Goal: Information Seeking & Learning: Learn about a topic

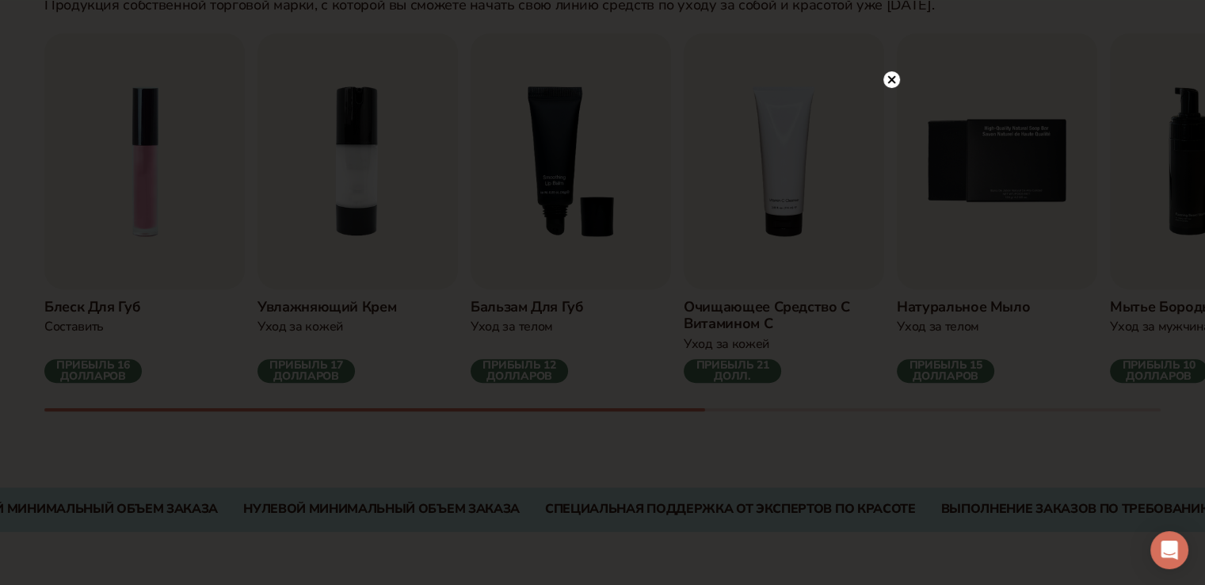
scroll to position [554, 0]
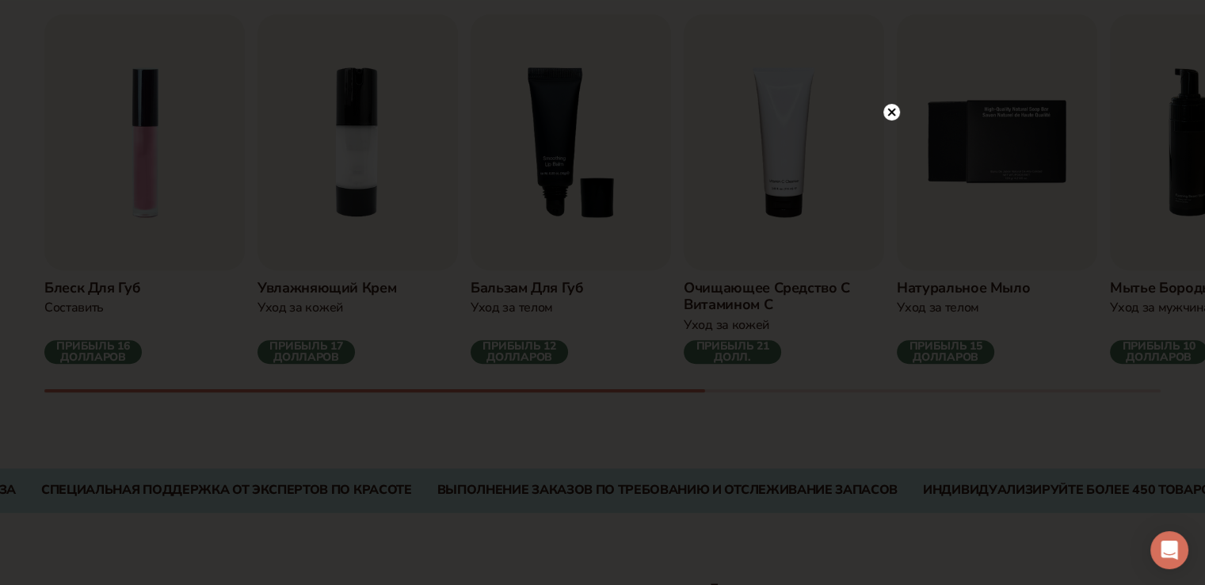
click at [886, 111] on circle at bounding box center [891, 112] width 17 height 17
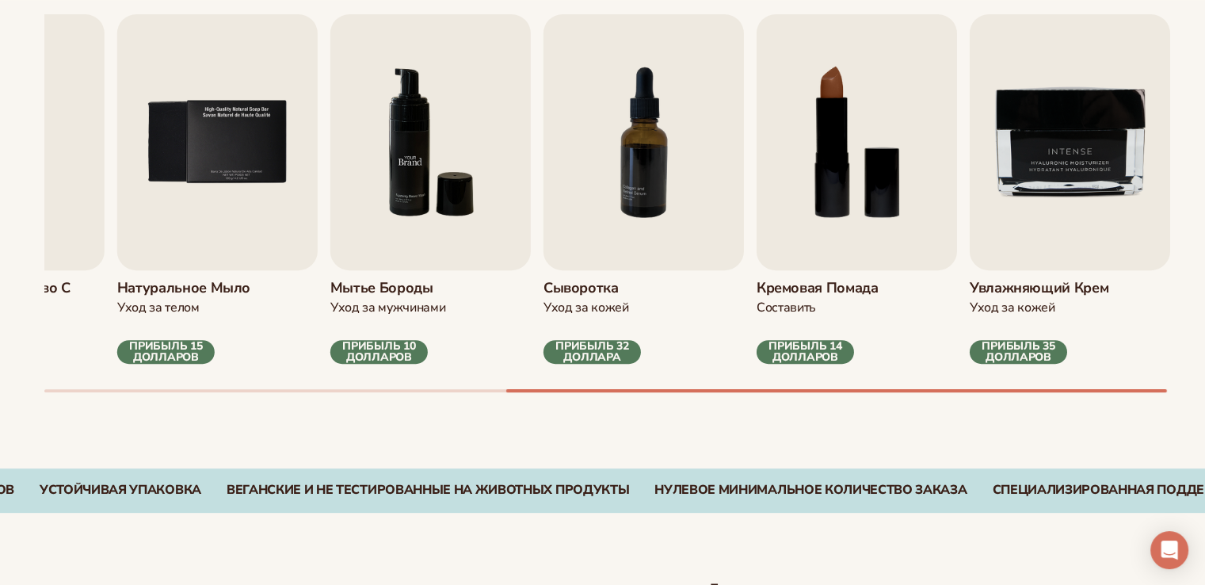
click at [416, 284] on link "Мытье бороды Уход за мужчинами ПРИБЫЛЬ 10 ДОЛЛАРОВ" at bounding box center [430, 188] width 200 height 349
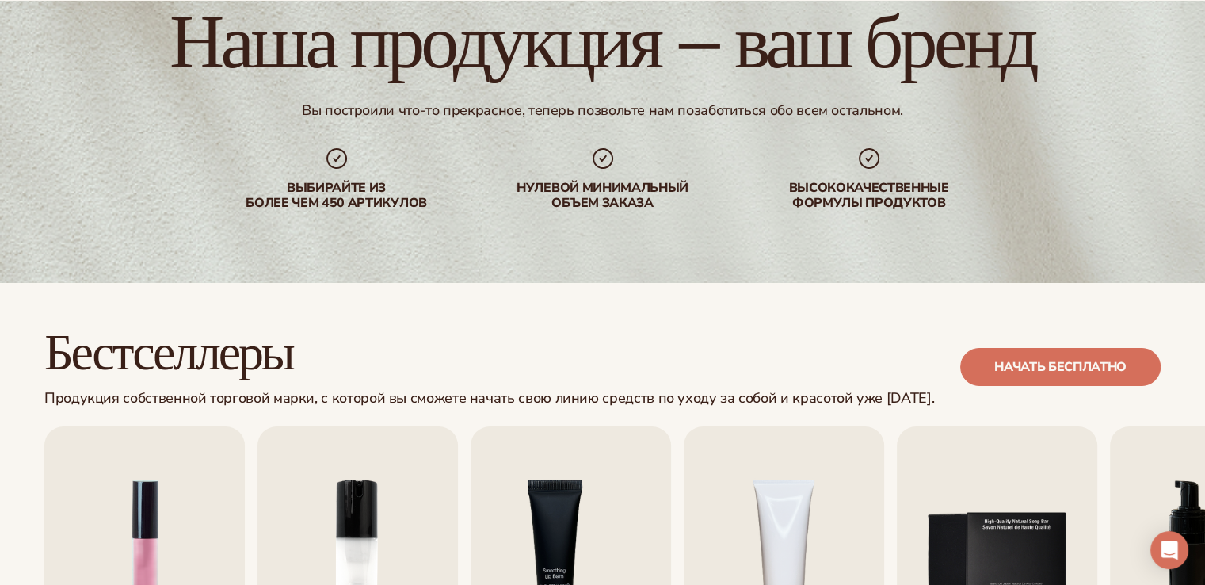
scroll to position [0, 0]
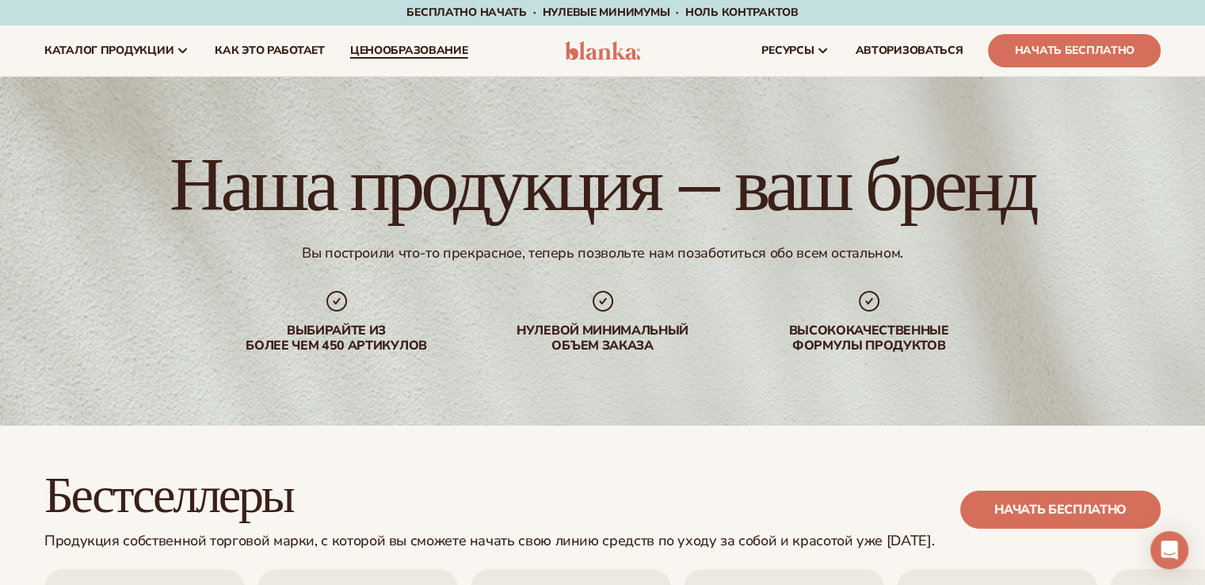
click at [387, 56] on font "ценообразование" at bounding box center [409, 50] width 118 height 15
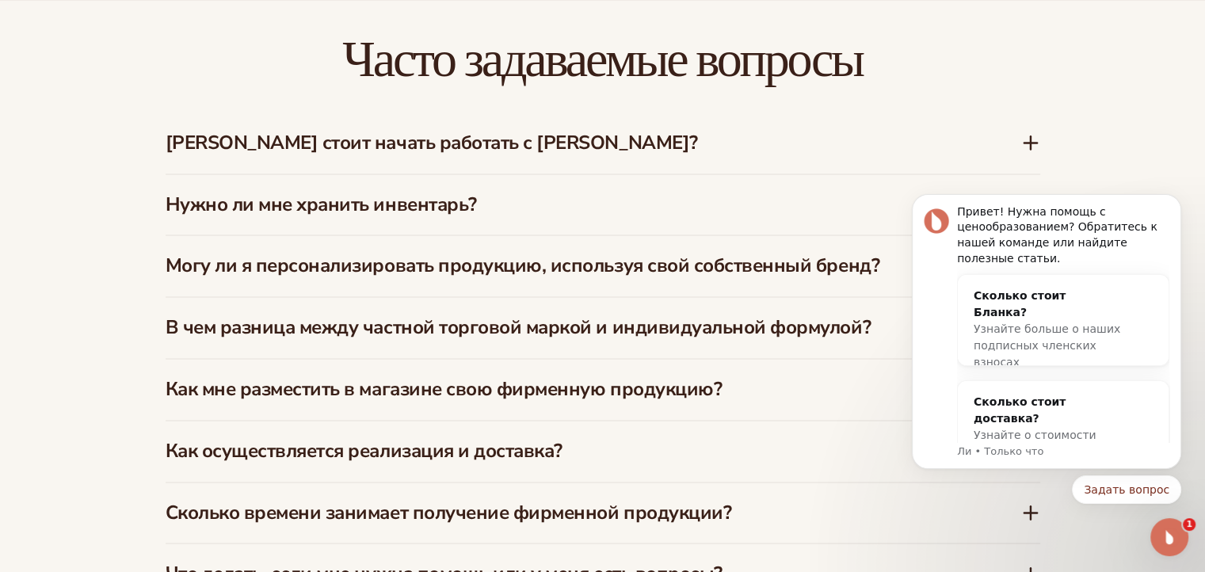
click at [1030, 143] on icon at bounding box center [1030, 143] width 13 height 0
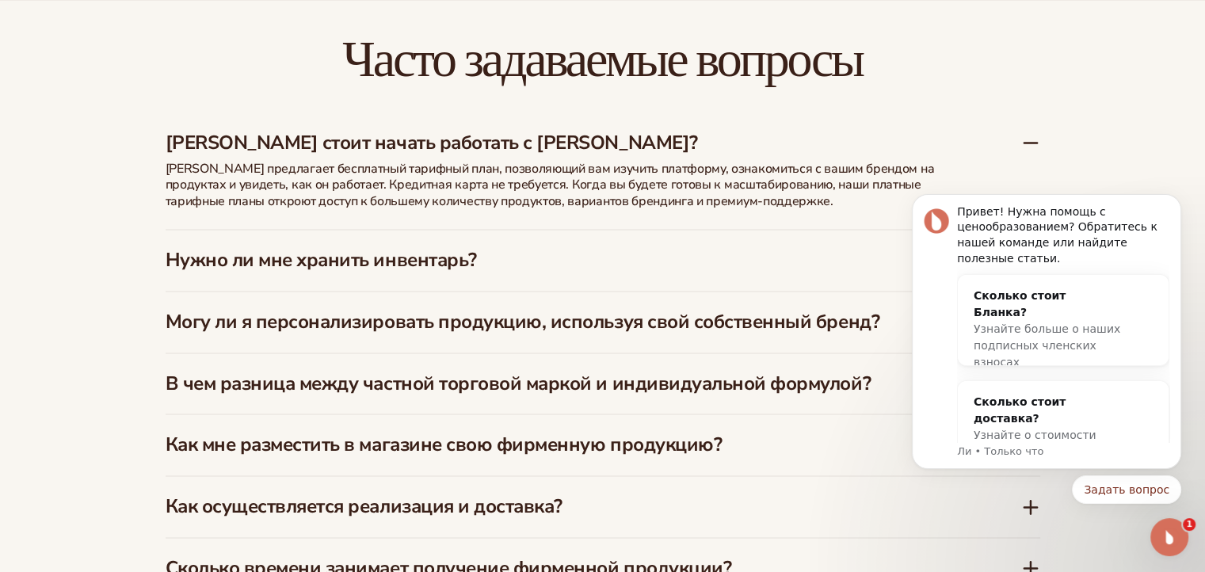
click at [661, 230] on div "Нужно ли мне хранить инвентарь?" at bounding box center [603, 260] width 874 height 61
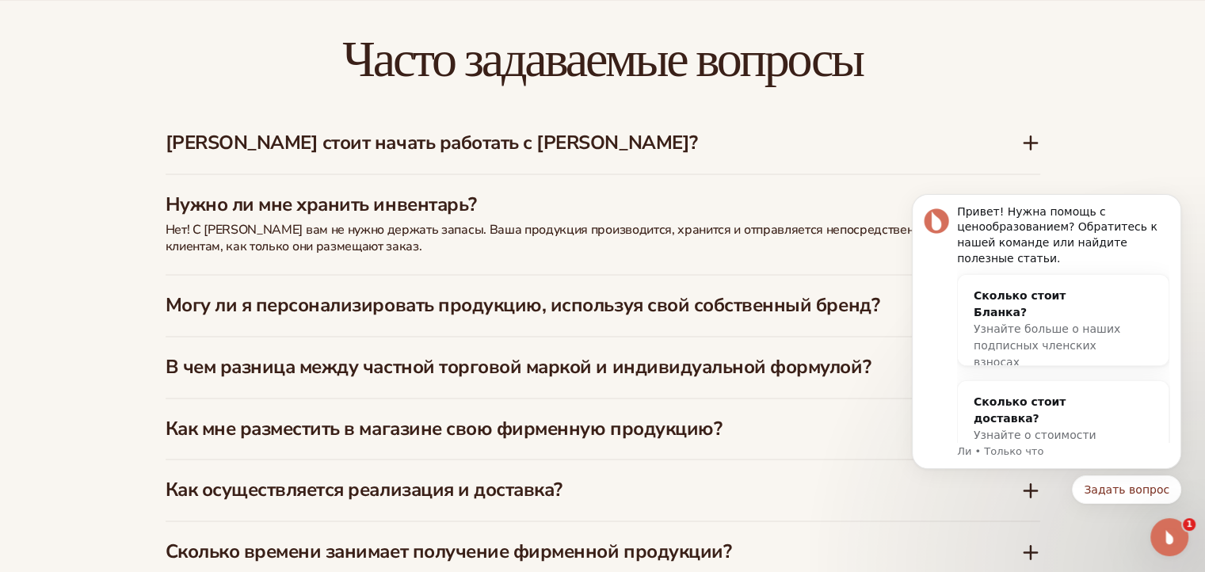
click at [330, 292] on font "Могу ли я персонализировать продукцию, используя свой собственный бренд?" at bounding box center [523, 304] width 714 height 25
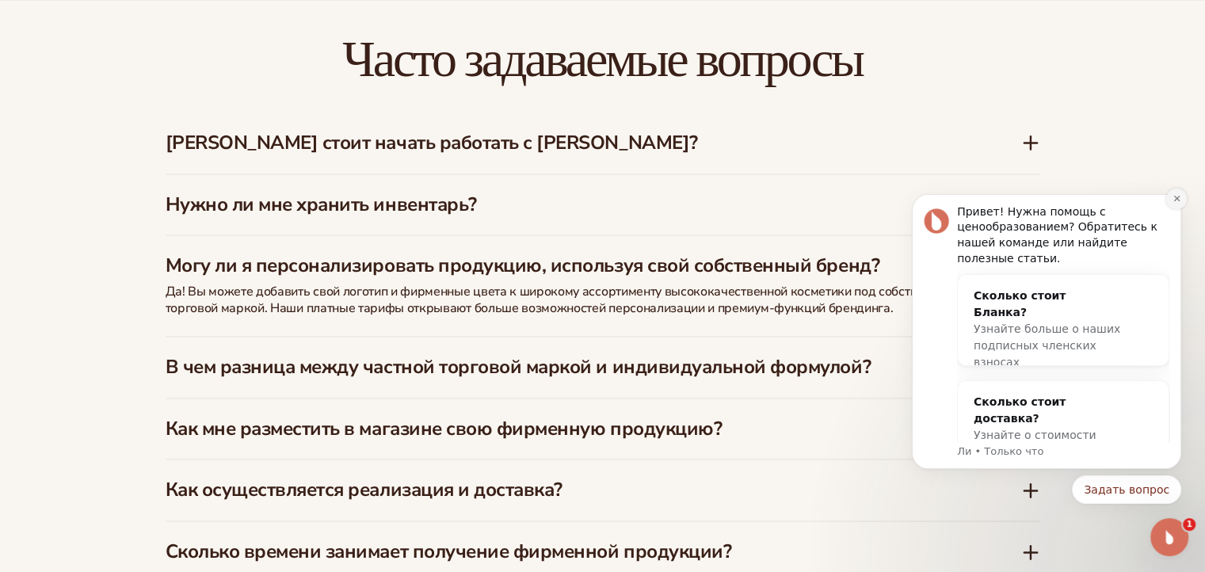
click at [1172, 206] on button "Отклонить уведомление" at bounding box center [1176, 199] width 21 height 21
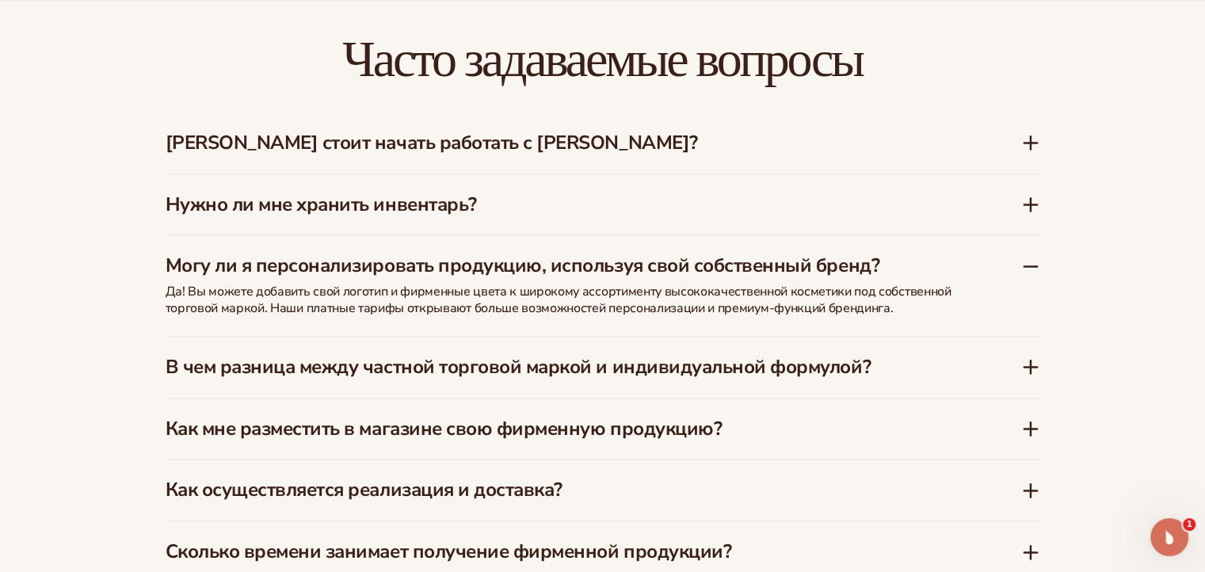
click at [343, 354] on font "В чем разница между частной торговой маркой и индивидуальной формулой?" at bounding box center [518, 366] width 705 height 25
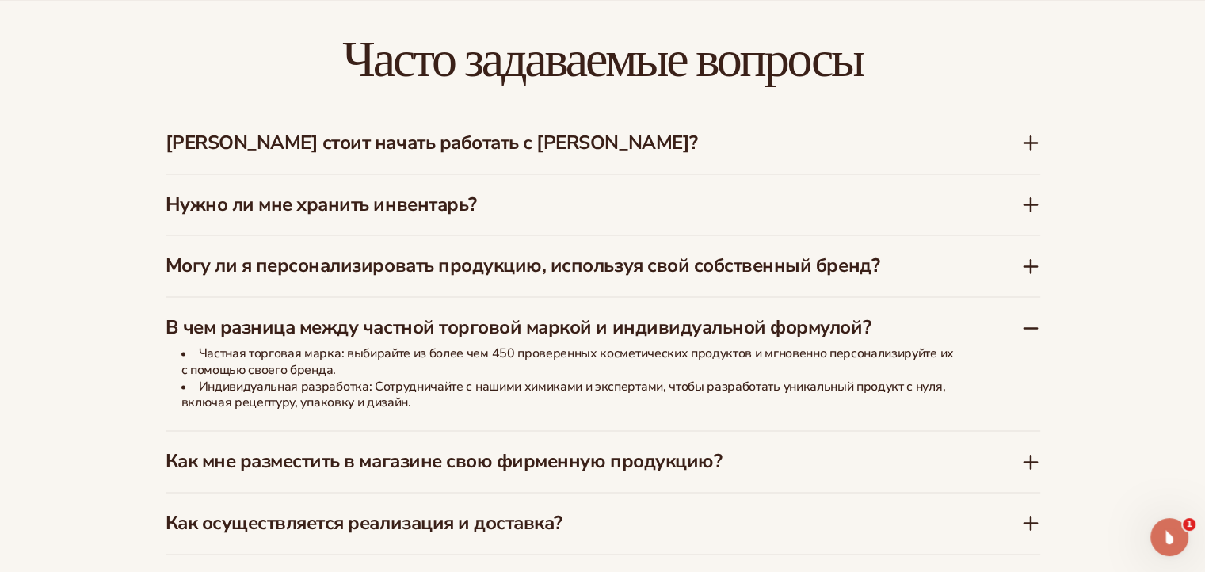
scroll to position [2593, 0]
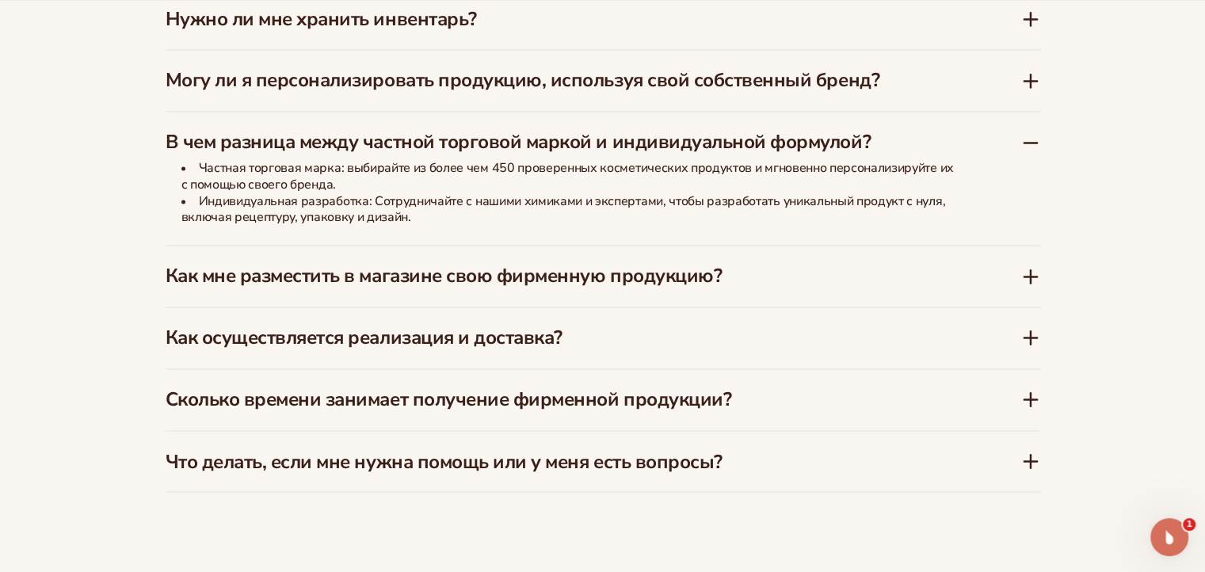
click at [367, 263] on font "Как мне разместить в магазине свою фирменную продукцию?" at bounding box center [444, 275] width 557 height 25
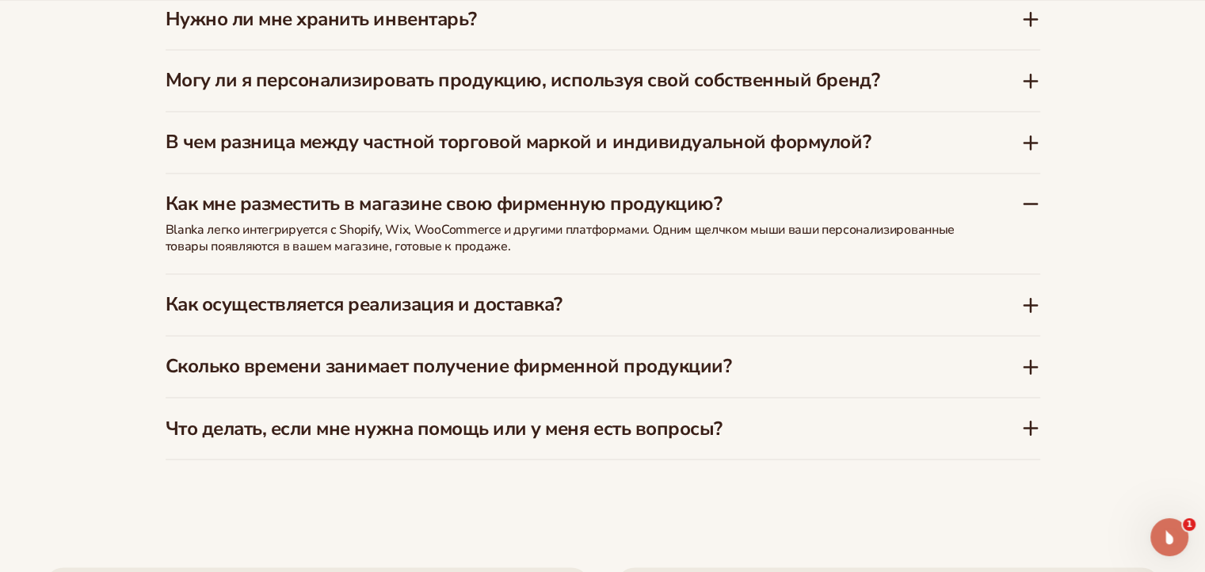
click at [333, 291] on font "Как осуществляется реализация и доставка?" at bounding box center [364, 303] width 397 height 25
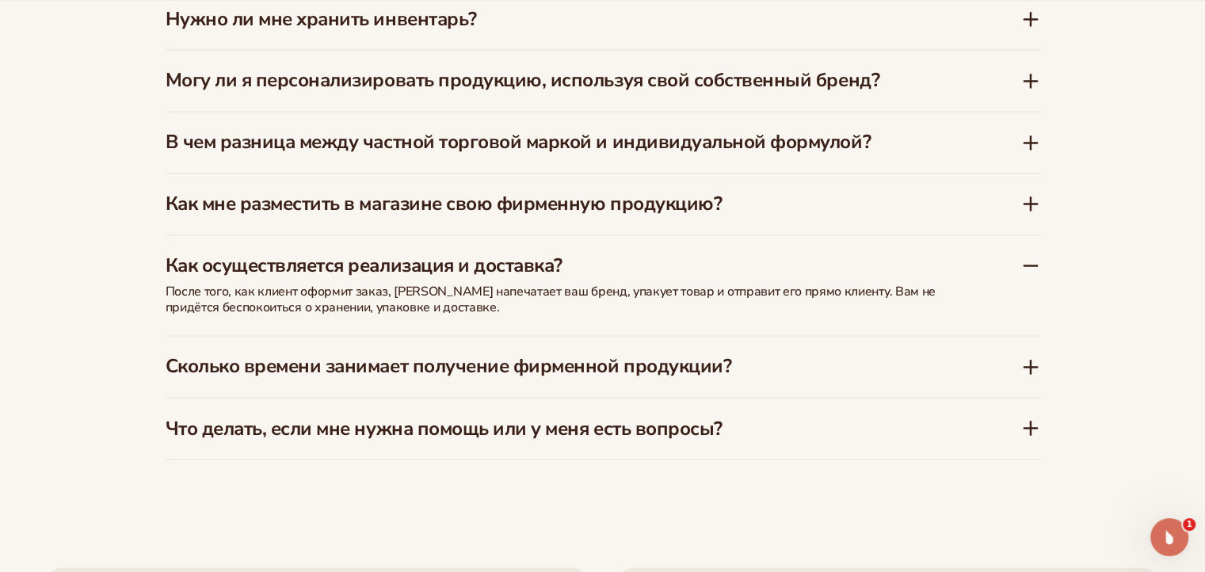
click at [281, 353] on font "Сколько времени занимает получение фирменной продукции?" at bounding box center [449, 365] width 566 height 25
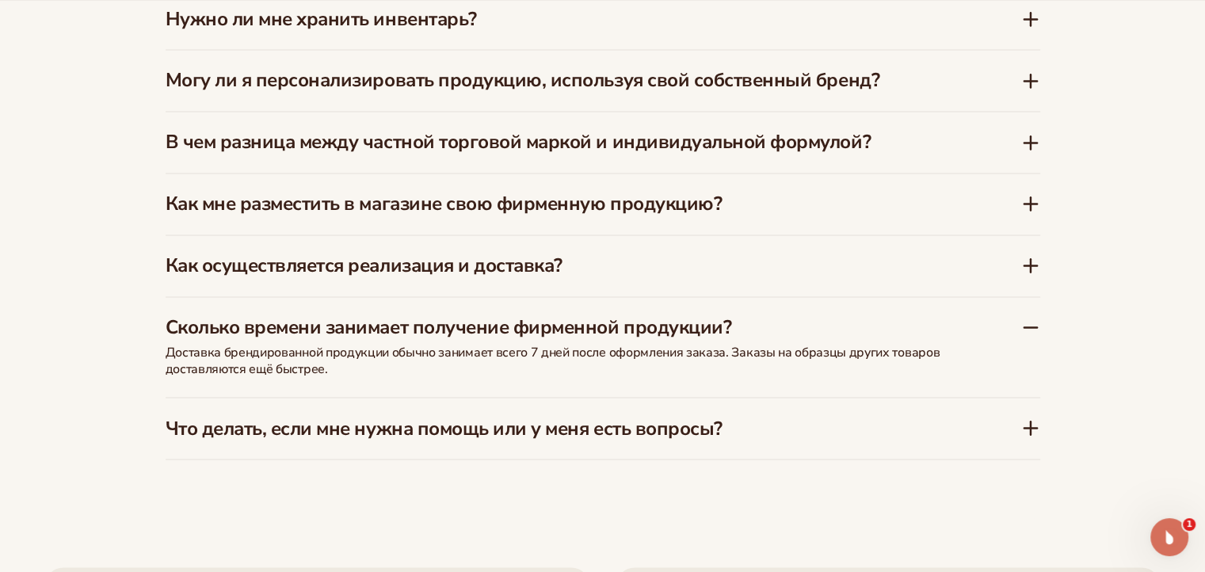
click at [371, 415] on font "Что делать, если мне нужна помощь или у меня есть вопросы?" at bounding box center [444, 427] width 557 height 25
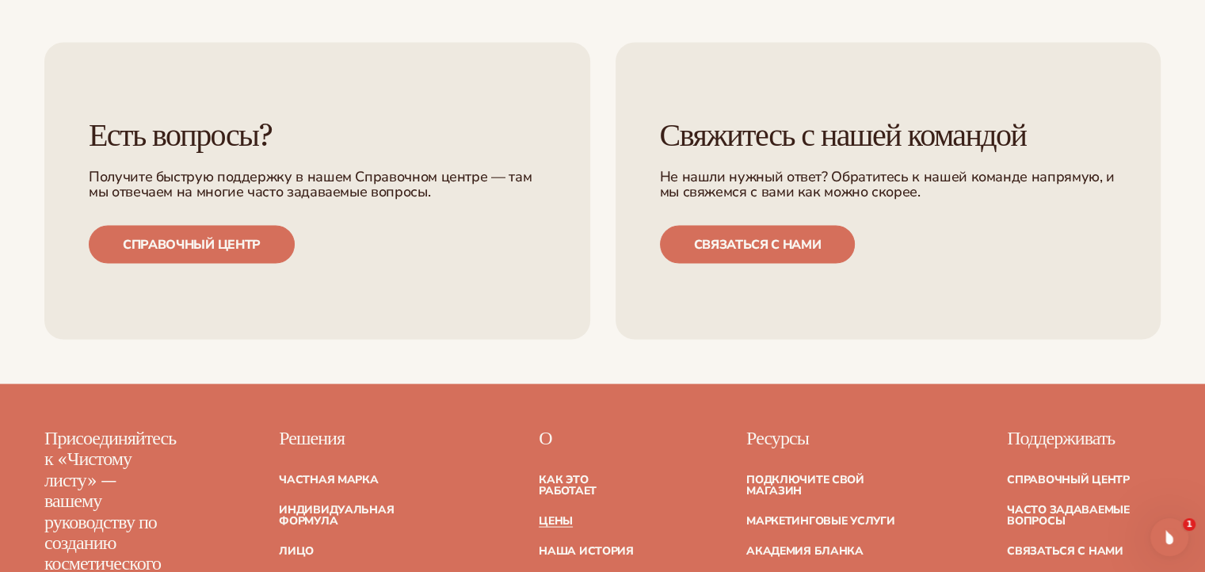
scroll to position [3148, 0]
click at [564, 512] on font "Цены" at bounding box center [556, 519] width 34 height 15
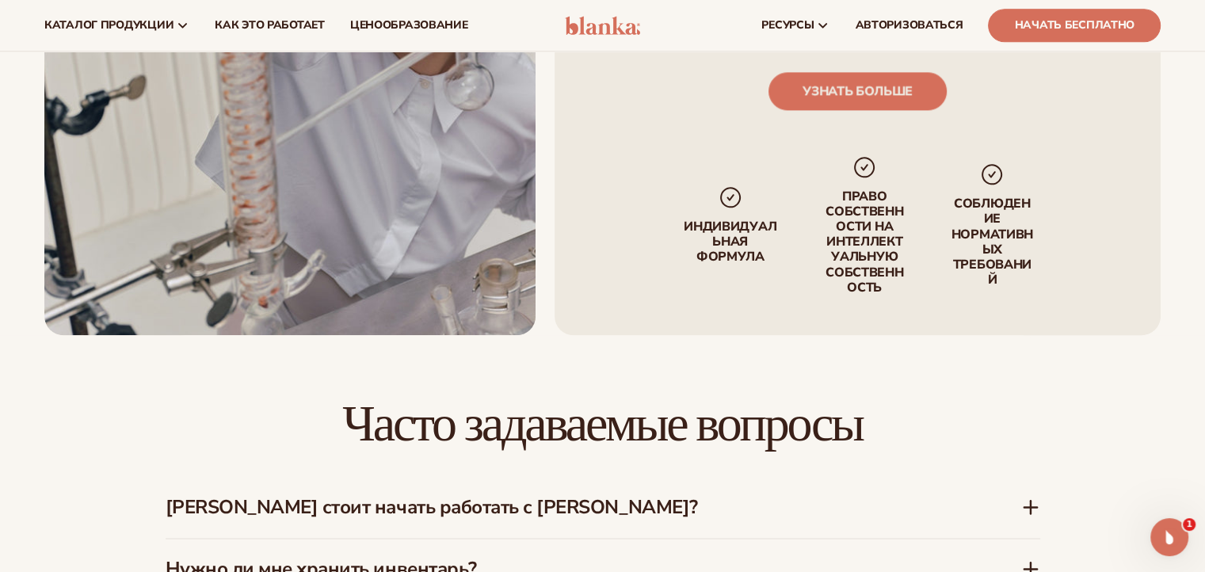
scroll to position [1674, 0]
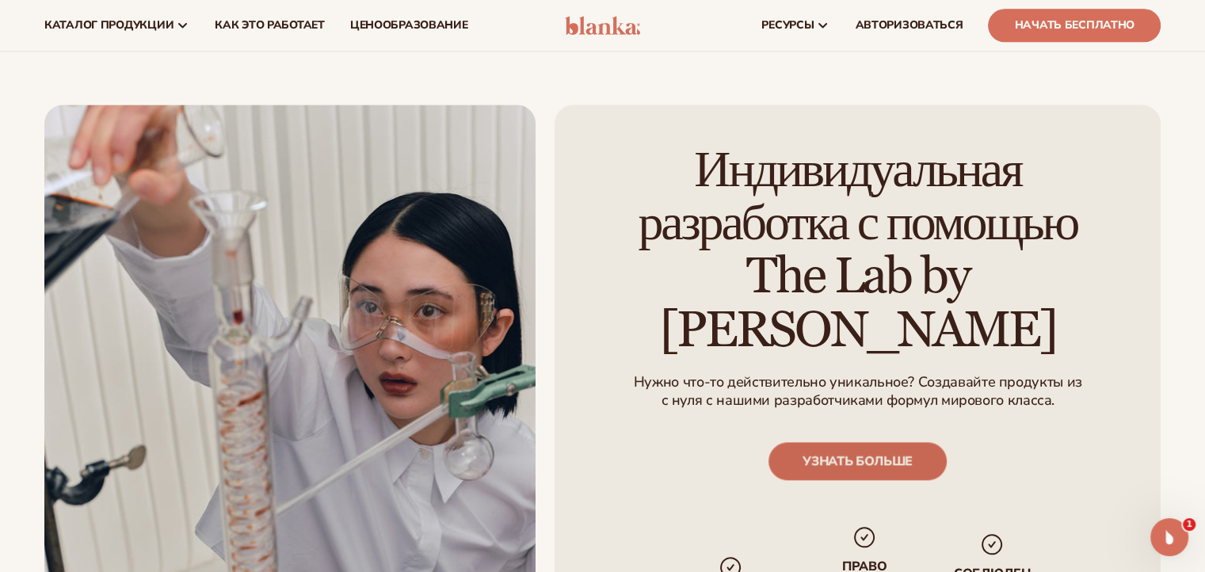
click at [868, 451] on font "УЗНАТЬ БОЛЬШЕ" at bounding box center [857, 459] width 110 height 17
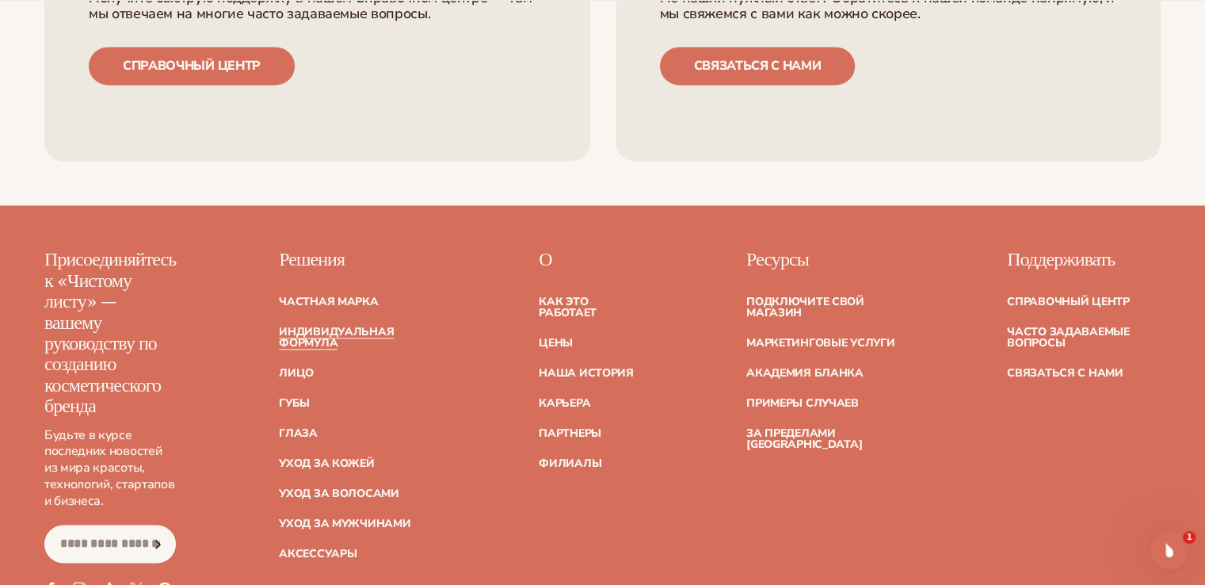
scroll to position [2413, 0]
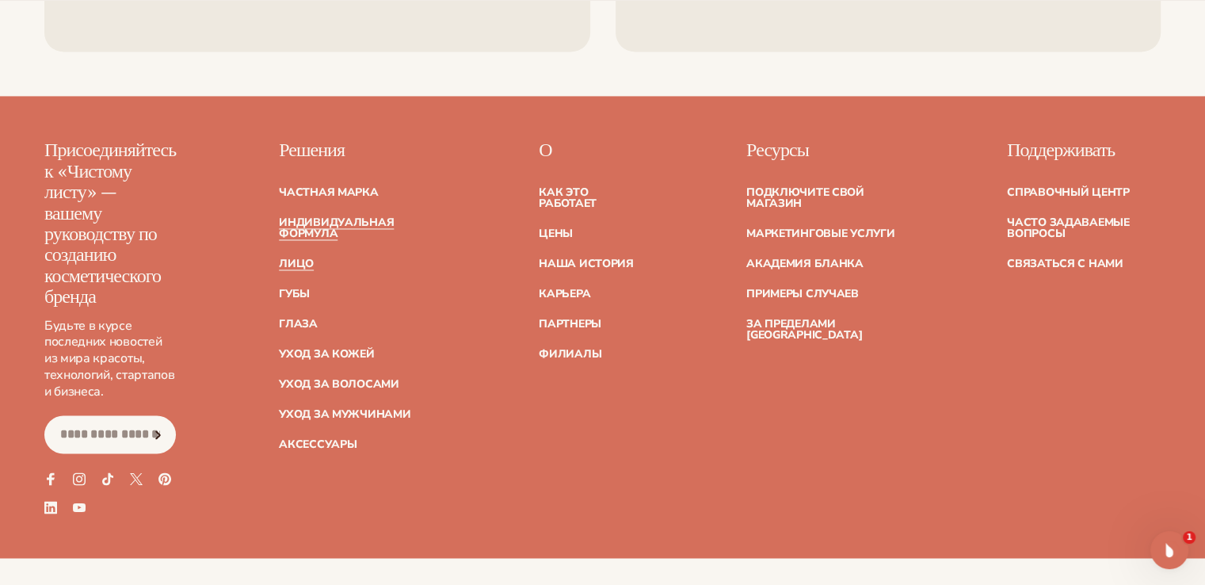
click at [291, 257] on font "Лицо" at bounding box center [296, 263] width 35 height 15
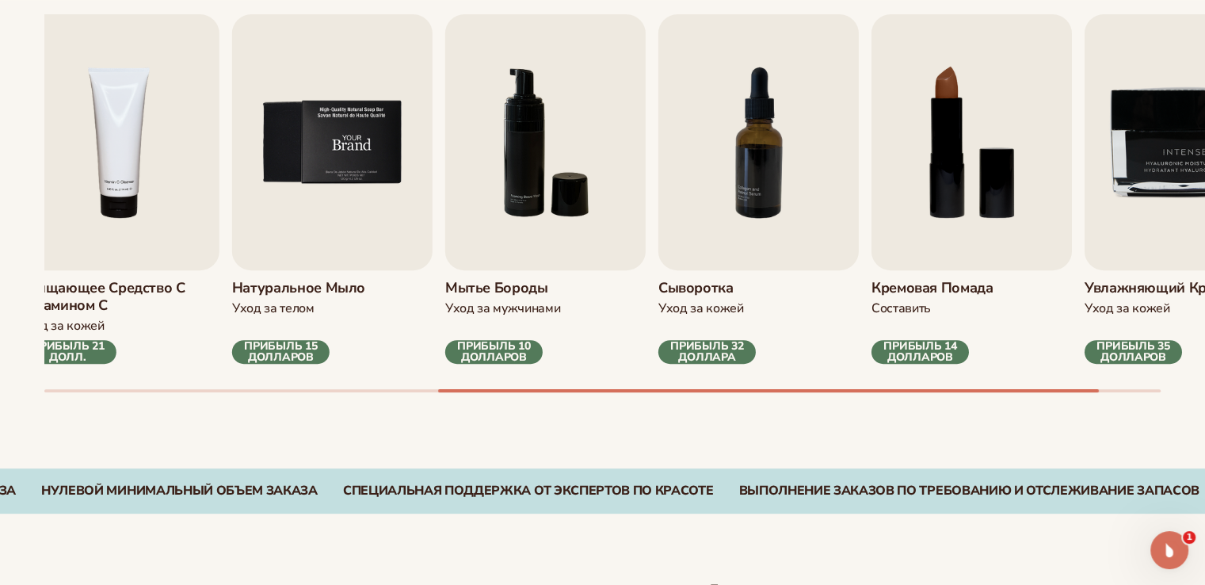
click at [402, 197] on img "5 / 9" at bounding box center [332, 142] width 200 height 256
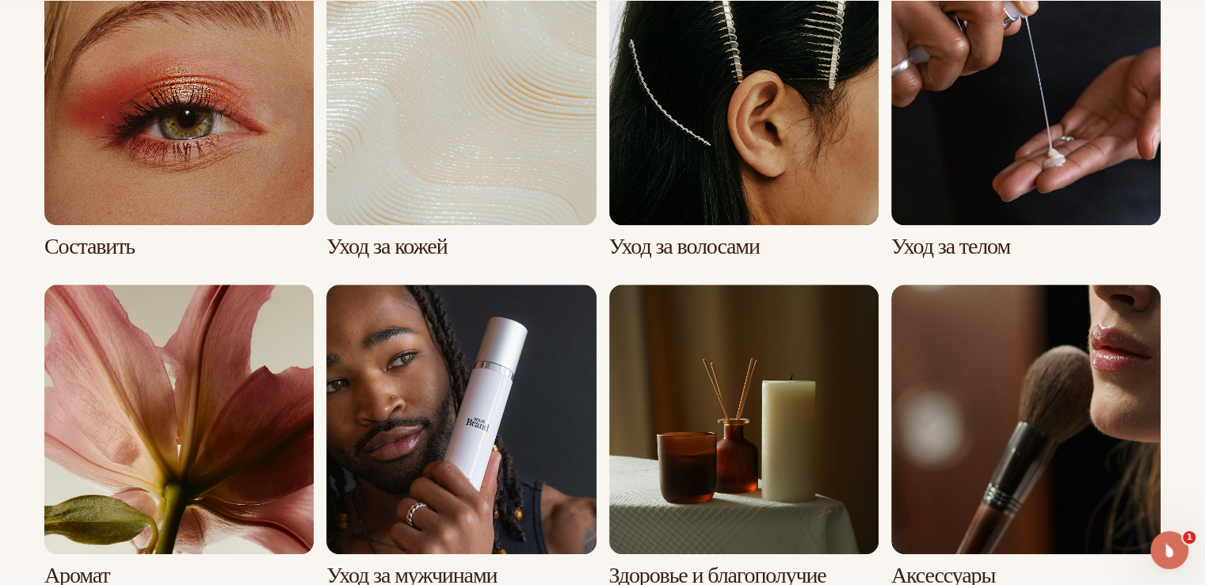
scroll to position [1495, 0]
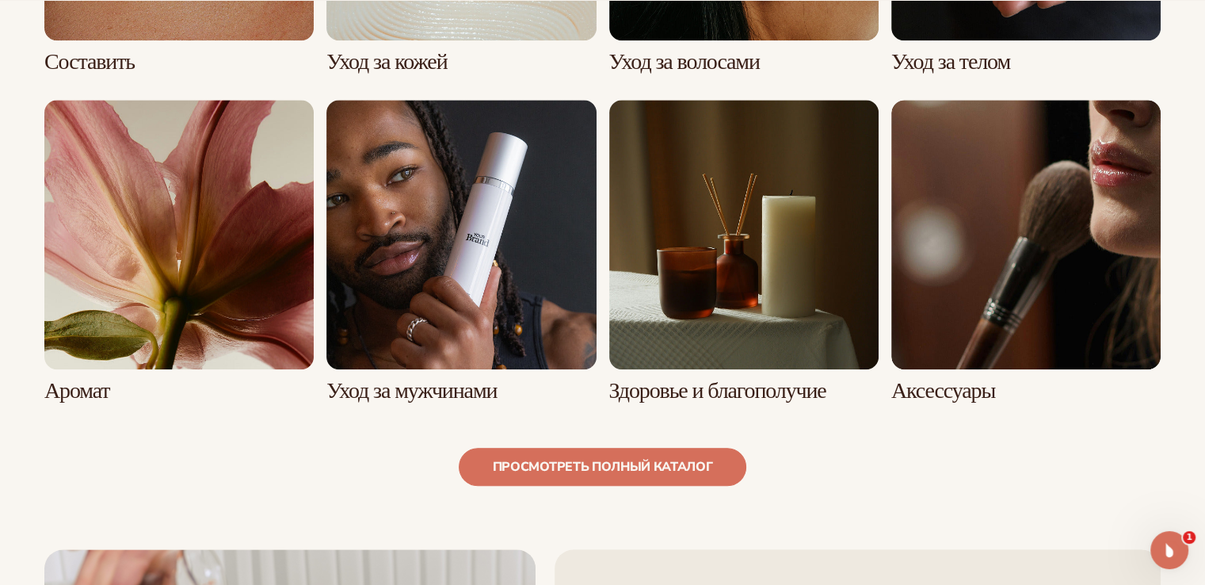
click at [138, 308] on link "5 / 8" at bounding box center [178, 251] width 269 height 303
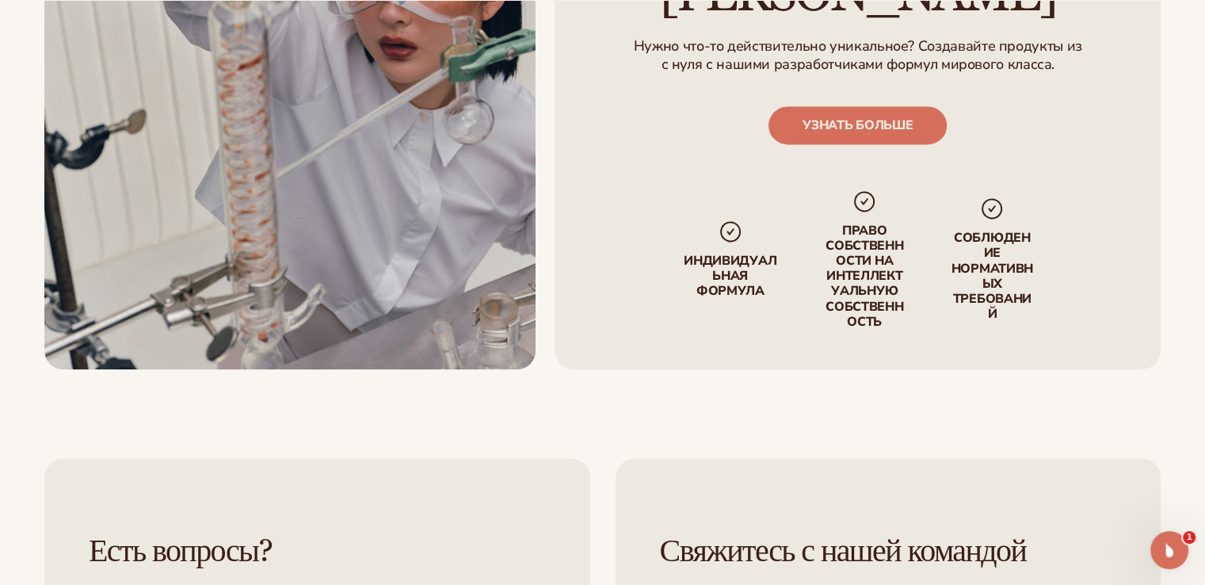
scroll to position [2772, 0]
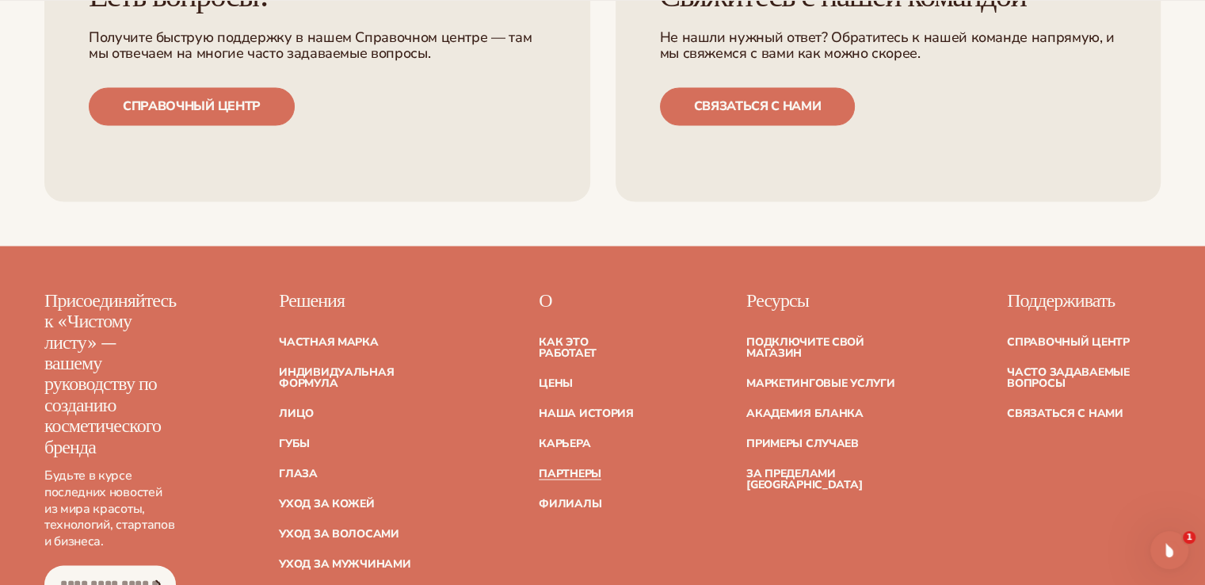
click at [564, 465] on font "Партнеры" at bounding box center [570, 472] width 63 height 15
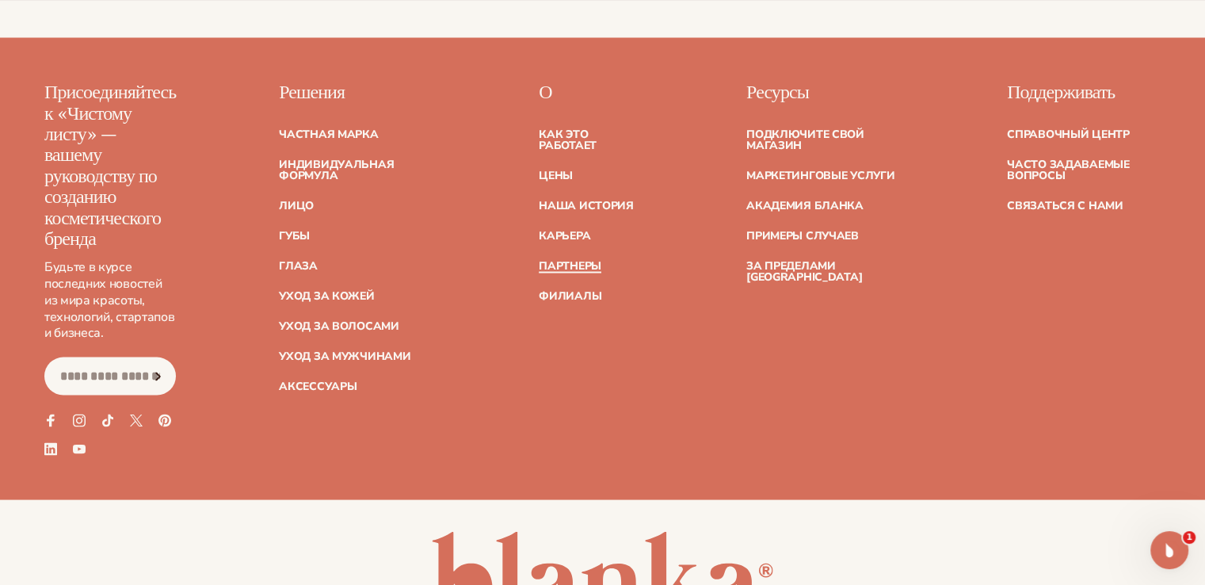
click at [549, 257] on font "Партнеры" at bounding box center [570, 264] width 63 height 15
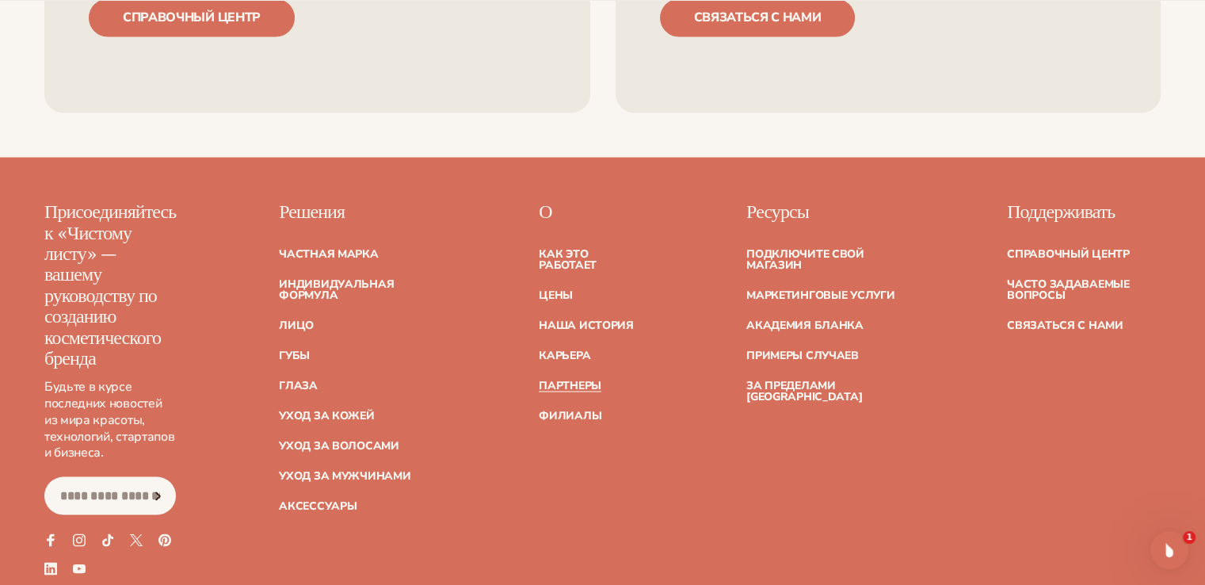
scroll to position [2957, 0]
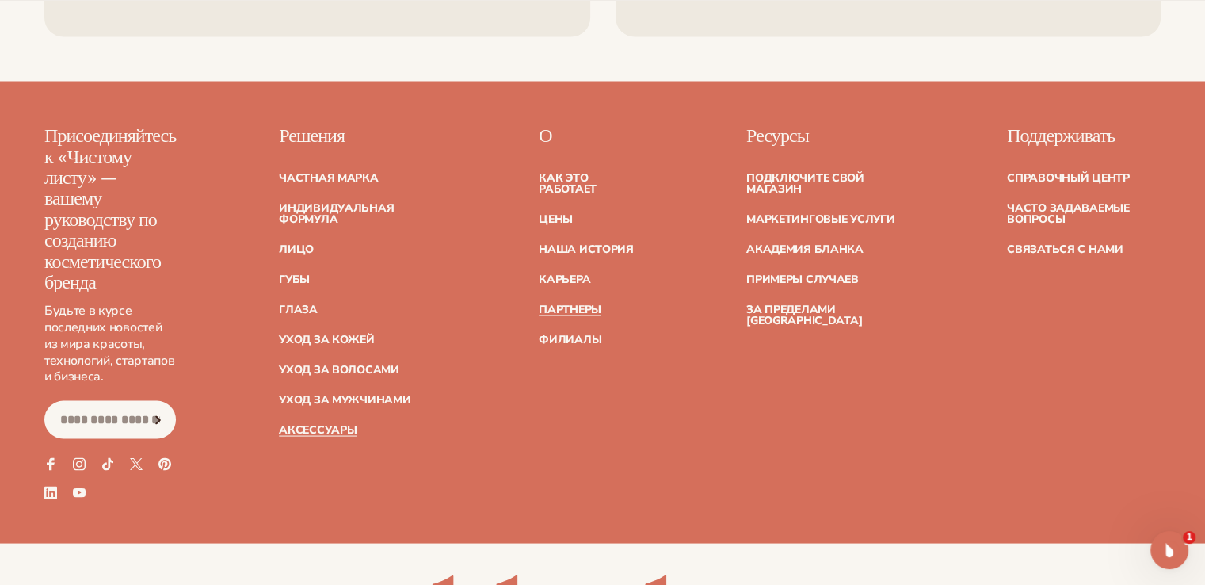
click at [307, 421] on font "Аксессуары" at bounding box center [318, 428] width 78 height 15
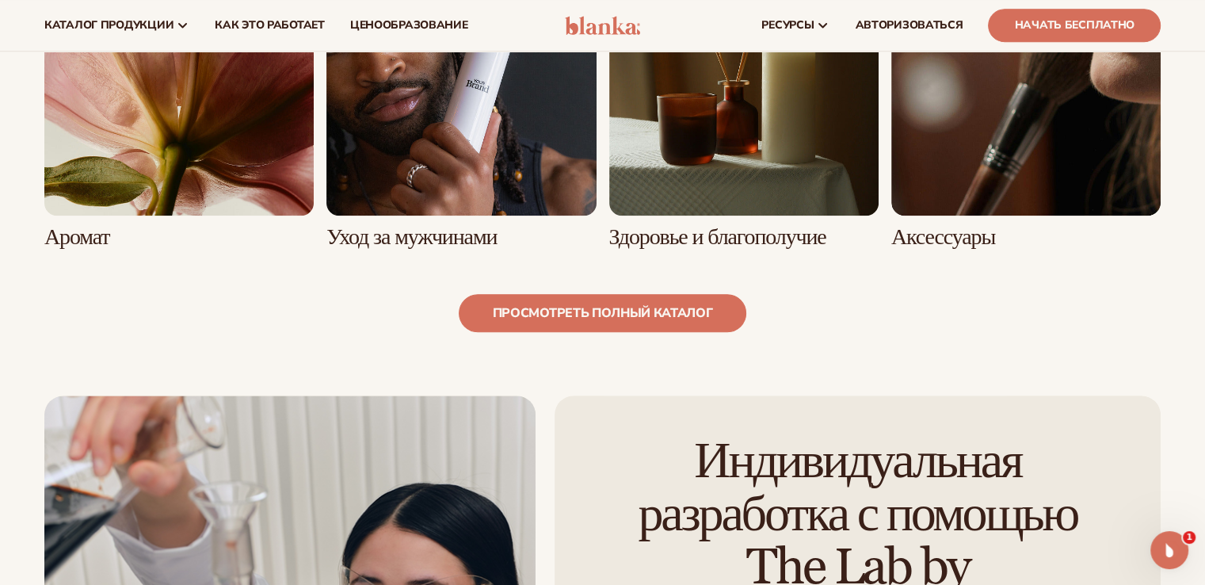
scroll to position [1478, 0]
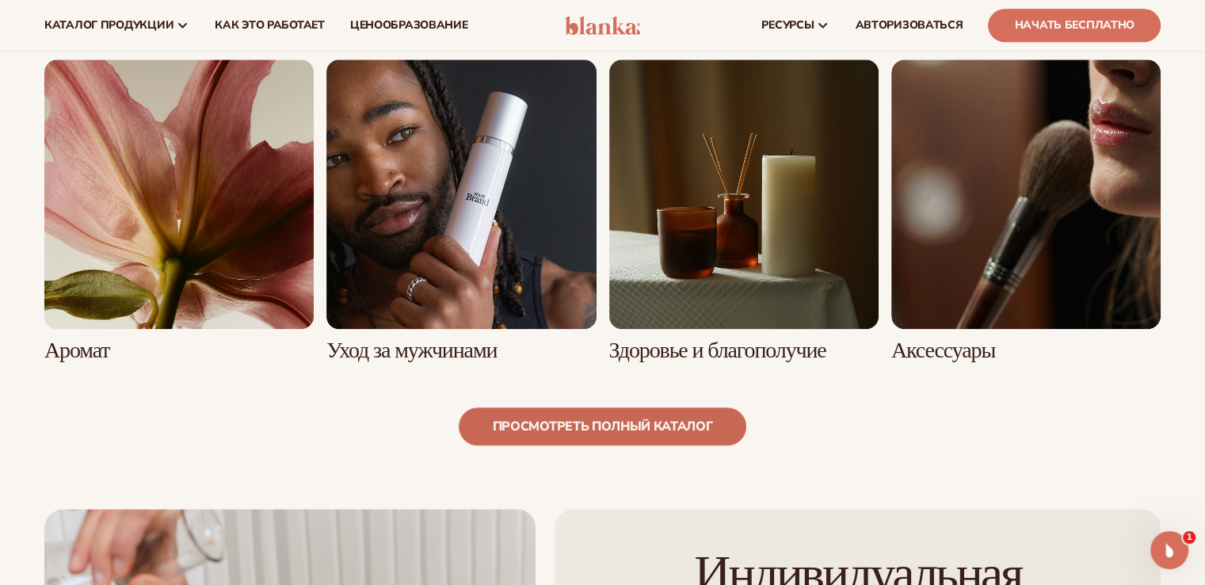
click at [684, 420] on font "просмотреть полный каталог" at bounding box center [603, 425] width 220 height 17
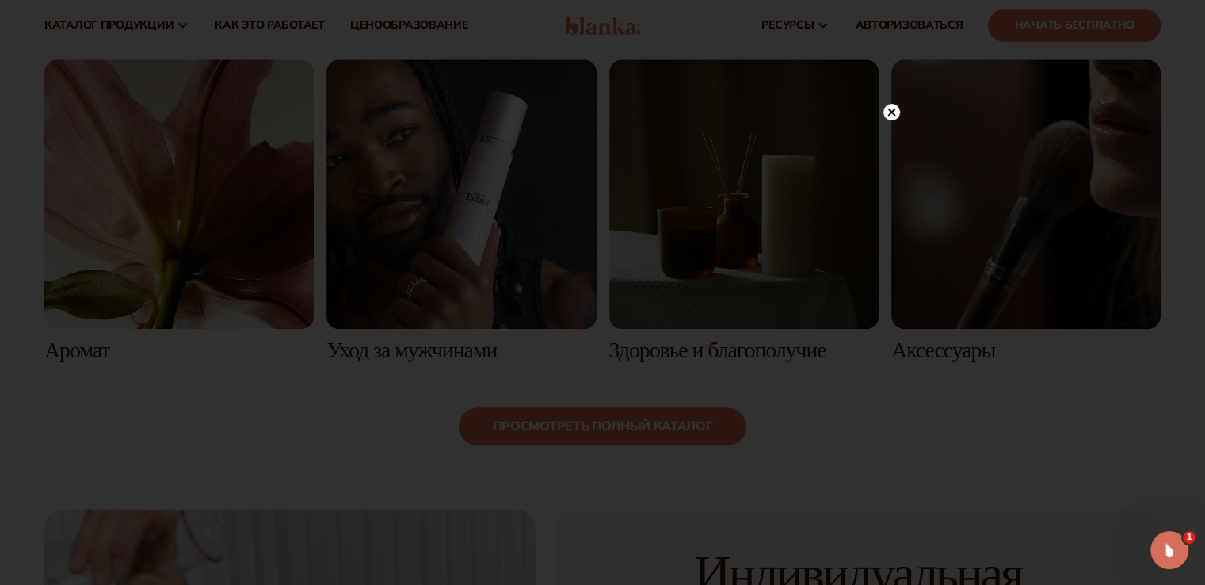
click at [890, 106] on circle at bounding box center [891, 112] width 17 height 17
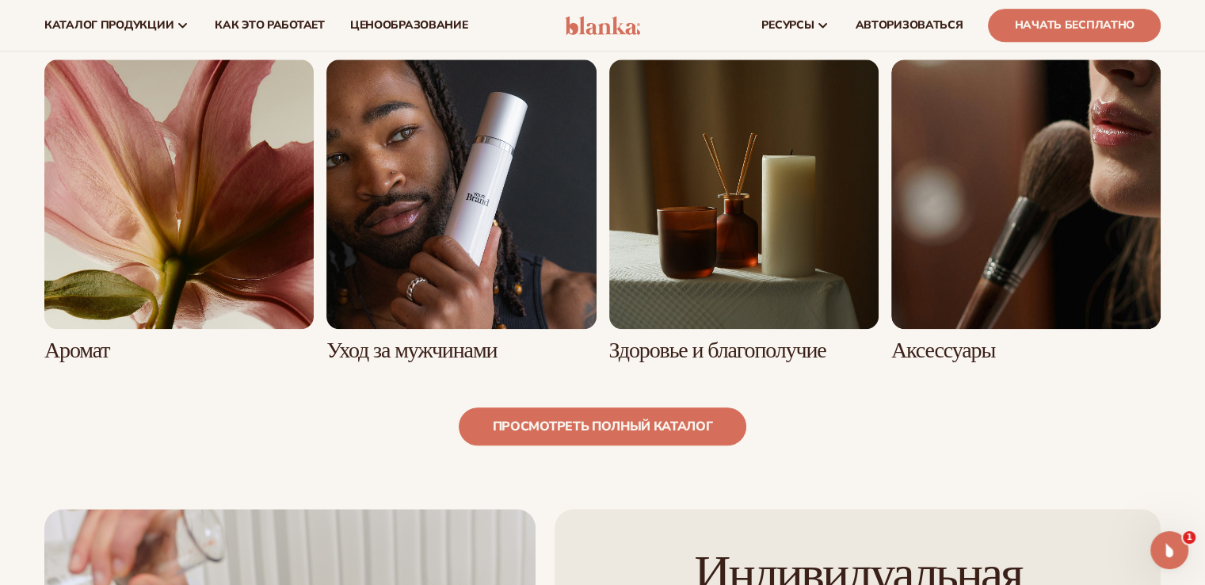
click at [162, 310] on link "5 / 8" at bounding box center [178, 210] width 269 height 303
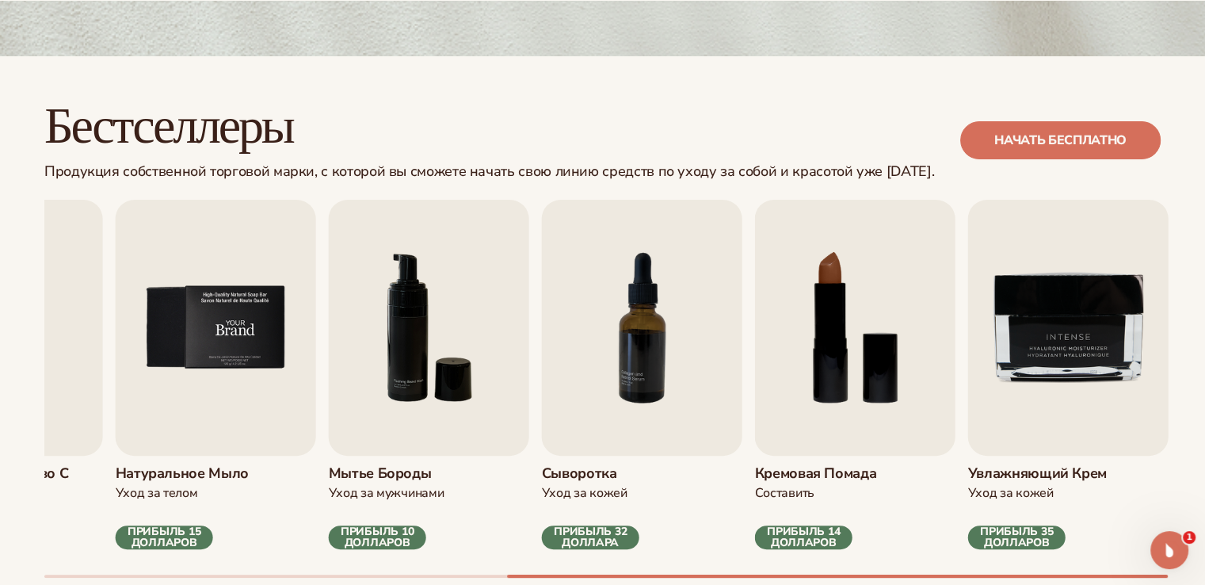
click at [171, 391] on img "5 / 9" at bounding box center [216, 328] width 200 height 256
